Goal: Task Accomplishment & Management: Manage account settings

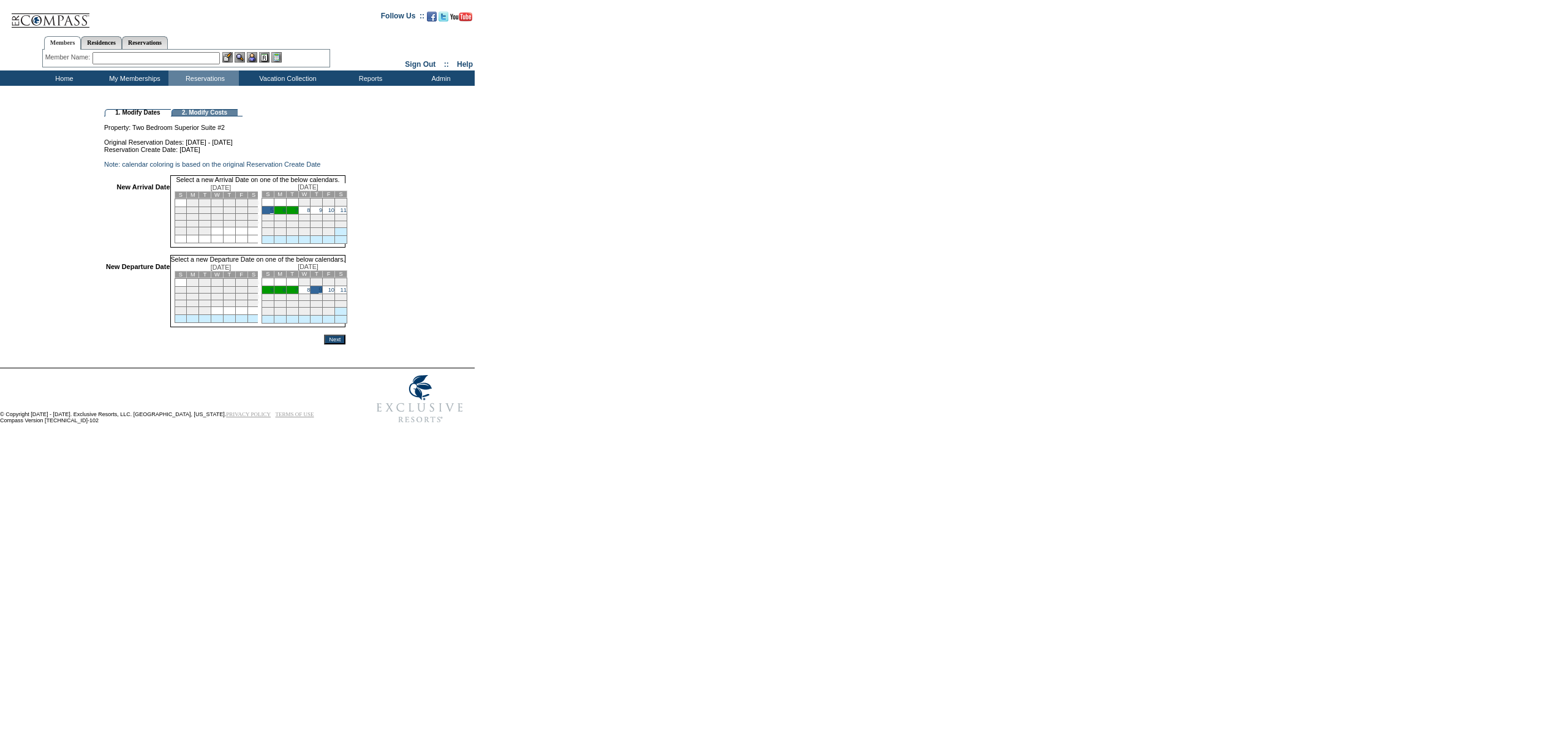
click at [346, 344] on input "Next" at bounding box center [334, 339] width 22 height 10
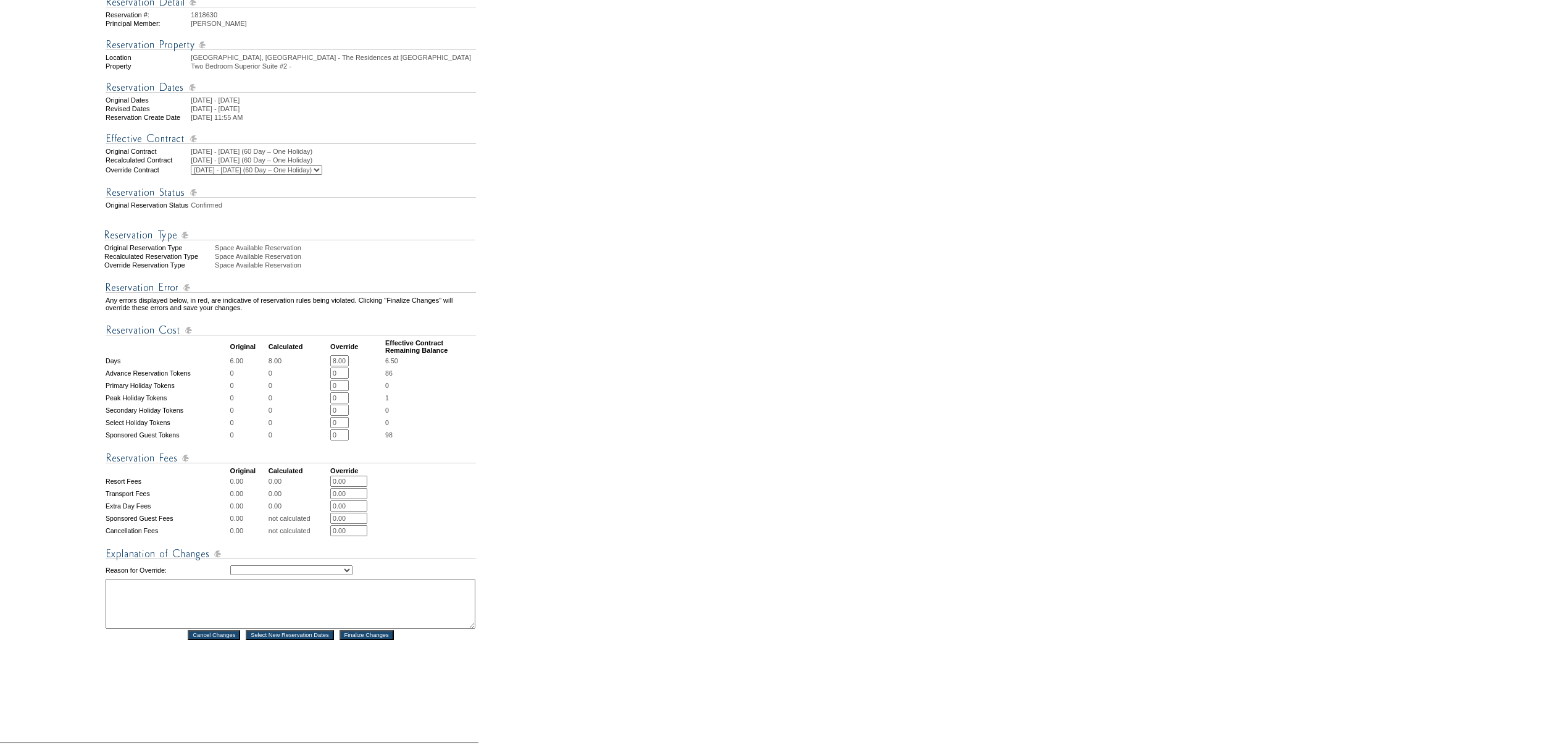
scroll to position [218, 0]
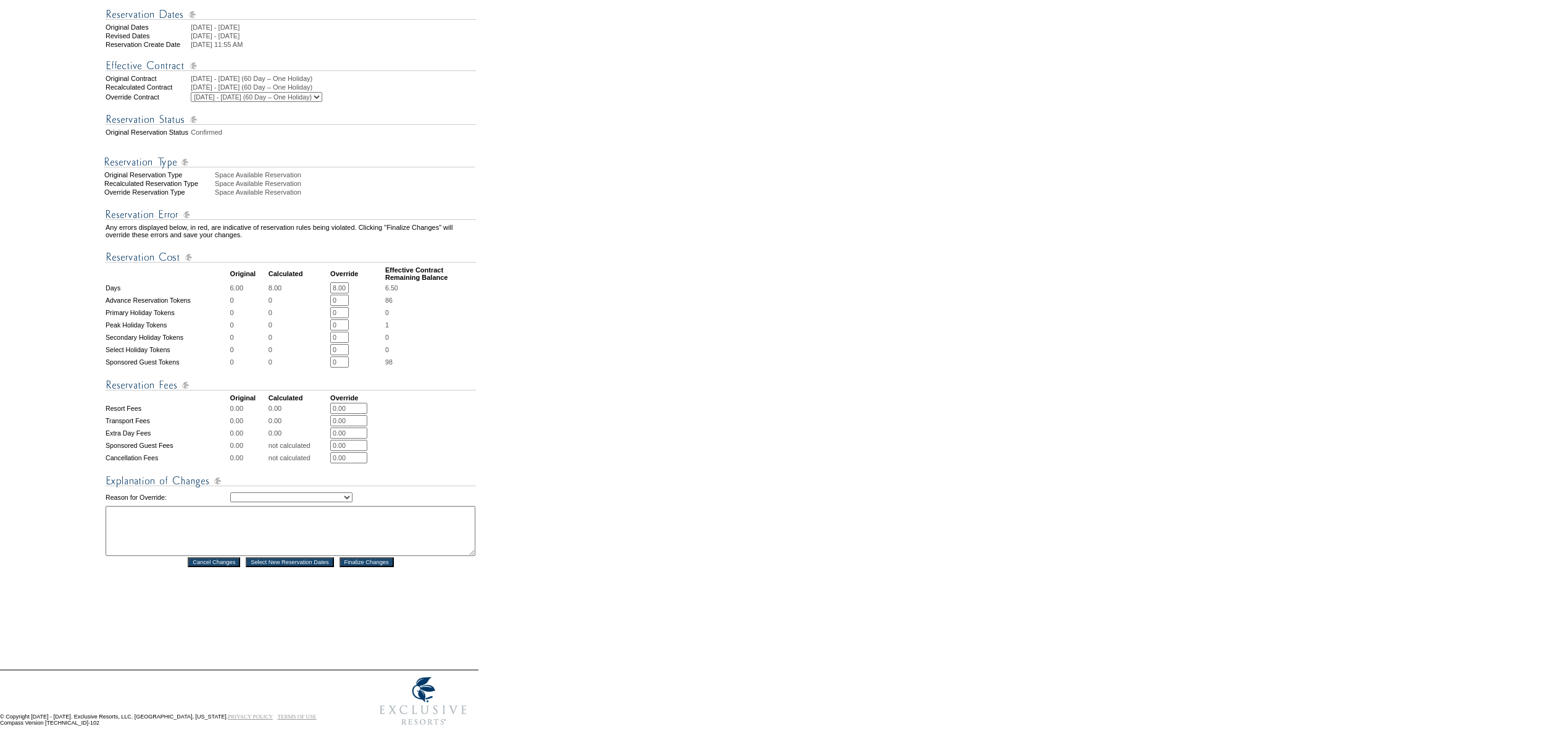
click at [309, 489] on td "Creating Continuous Stay Days Rebooked After Cancellation Editing Occupant Expe…" at bounding box center [353, 496] width 245 height 15
click at [306, 493] on select "Creating Continuous Stay Days Rebooked After Cancellation Editing Occupant Expe…" at bounding box center [291, 496] width 122 height 10
select select "1044"
click at [231, 492] on select "Creating Continuous Stay Days Rebooked After Cancellation Editing Occupant Expe…" at bounding box center [291, 496] width 122 height 10
click at [290, 514] on textarea at bounding box center [290, 531] width 370 height 50
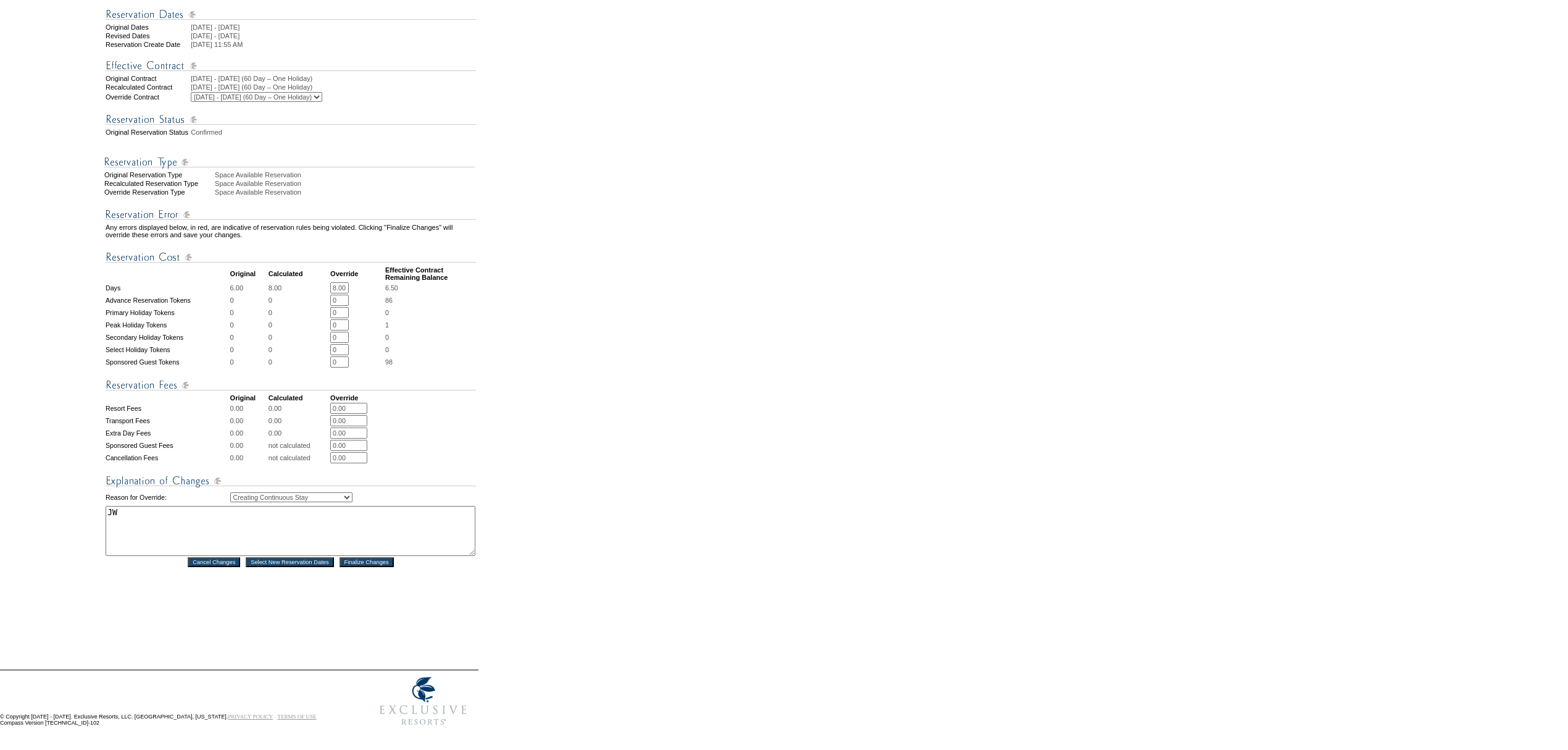
type textarea "JW"
click at [367, 563] on input "Finalize Changes" at bounding box center [367, 562] width 55 height 10
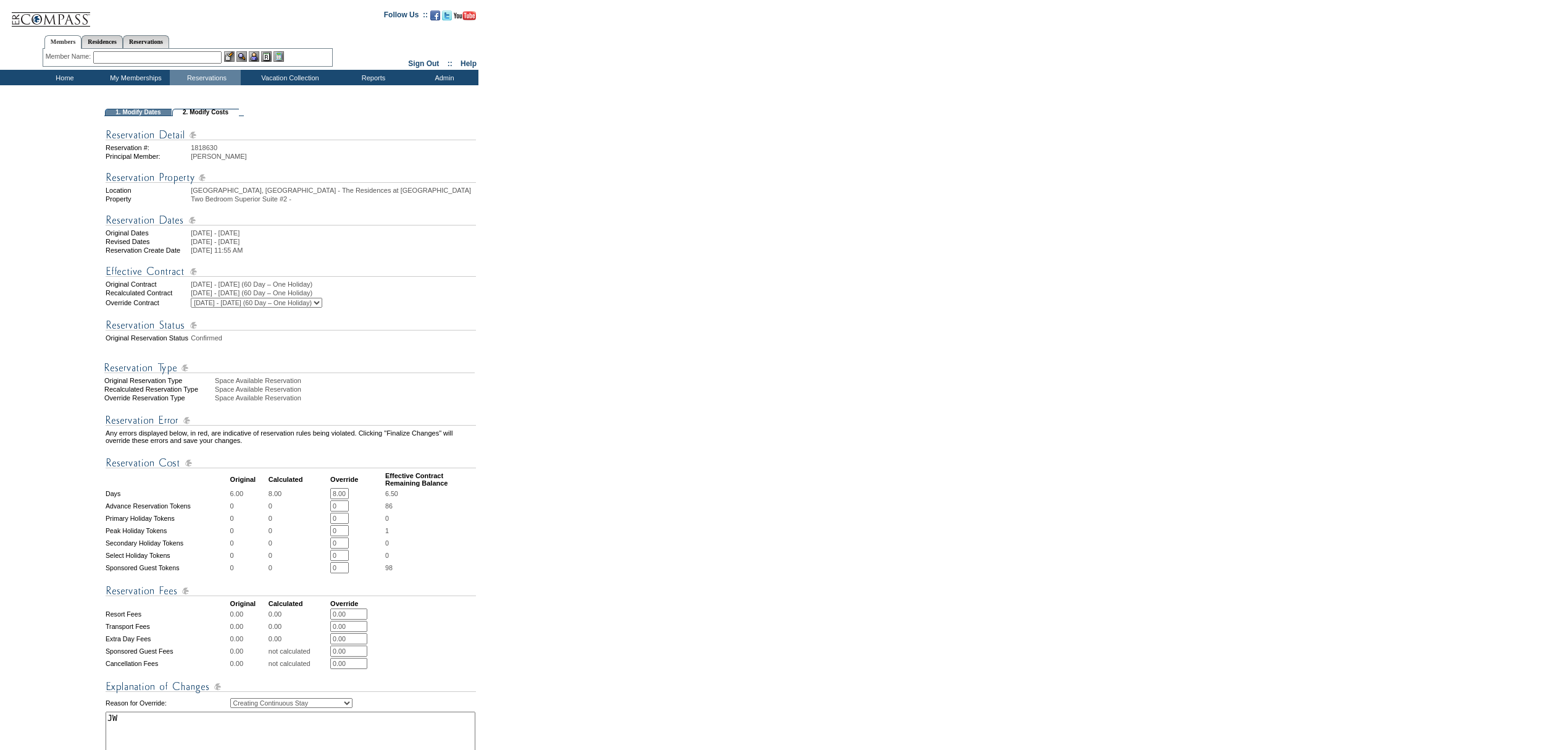
scroll to position [0, 0]
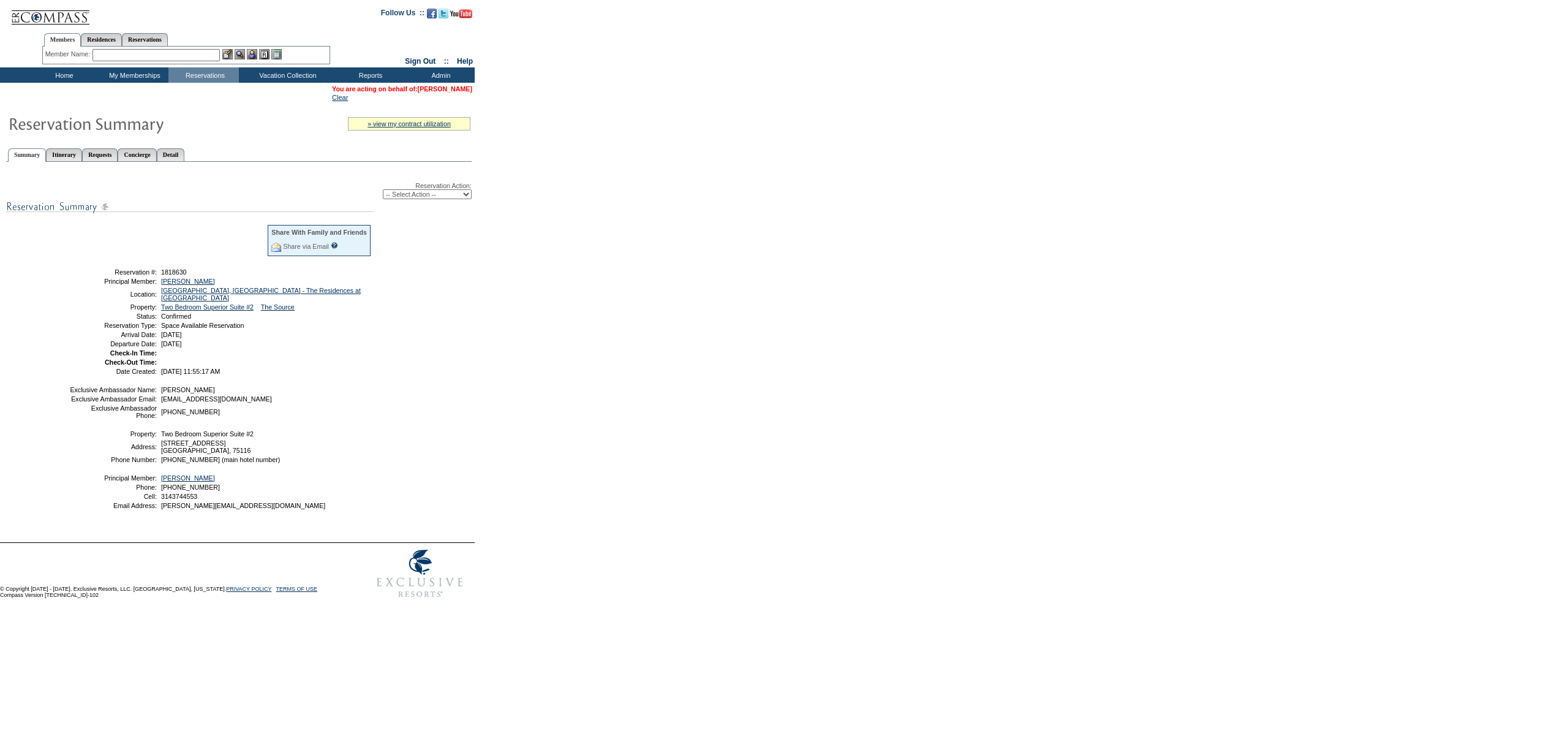
click at [443, 86] on link "[PERSON_NAME]" at bounding box center [444, 89] width 54 height 7
